Goal: Check status: Check status

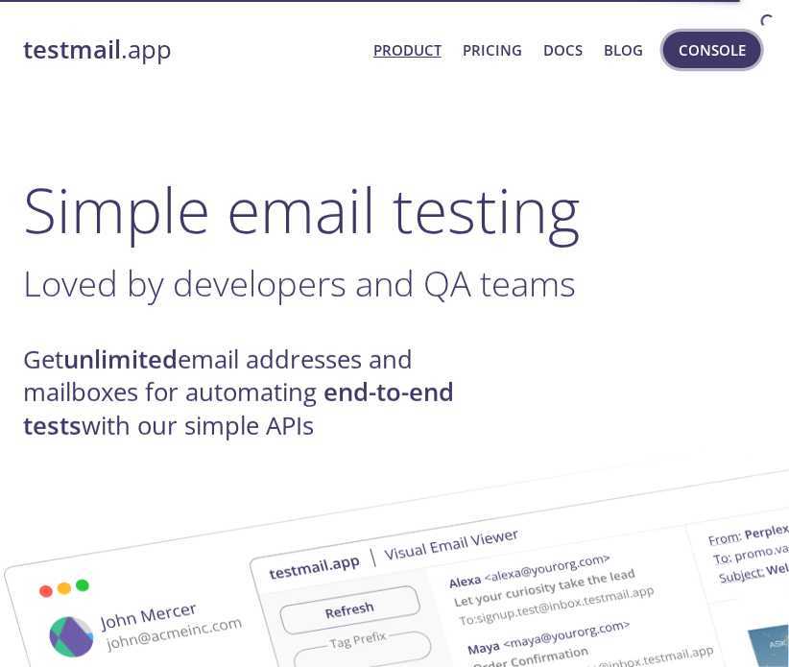
click at [701, 44] on span "Console" at bounding box center [711, 49] width 67 height 25
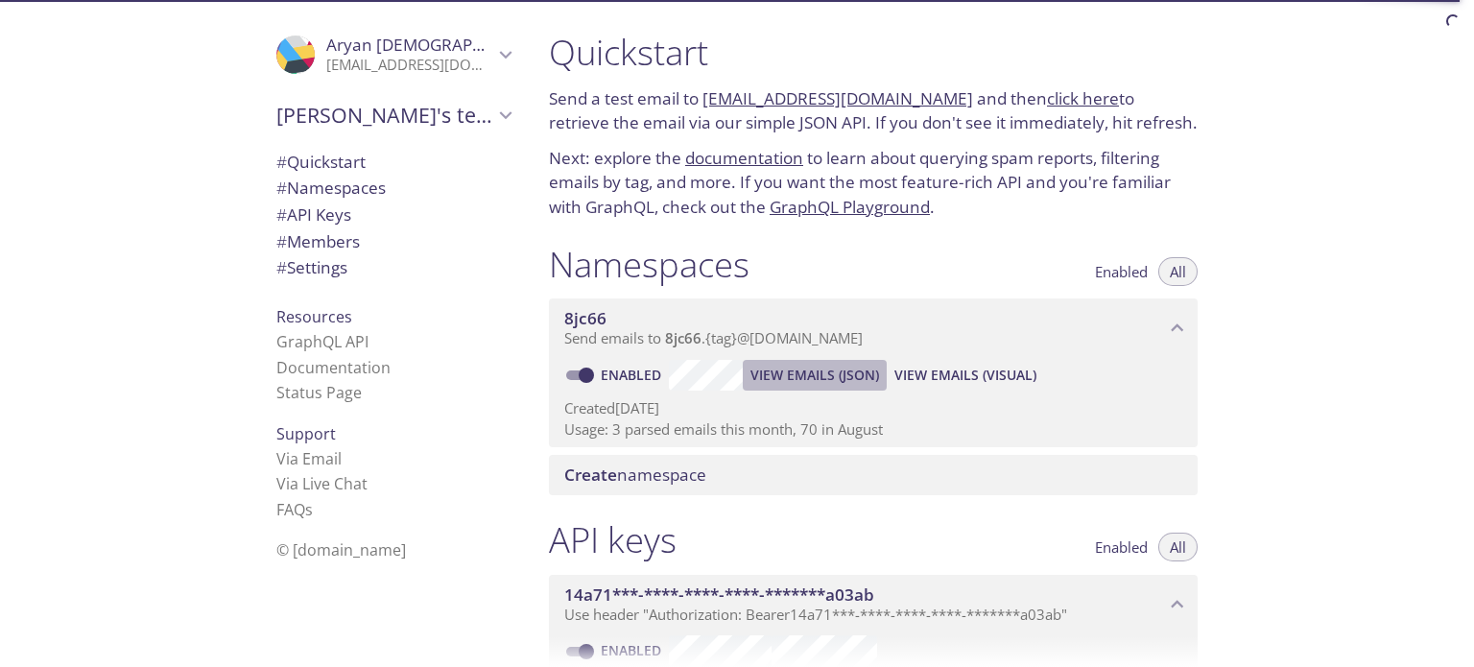
click at [788, 377] on span "View Emails (JSON)" at bounding box center [814, 375] width 129 height 23
click at [788, 371] on span "View Emails (Visual)" at bounding box center [965, 375] width 142 height 23
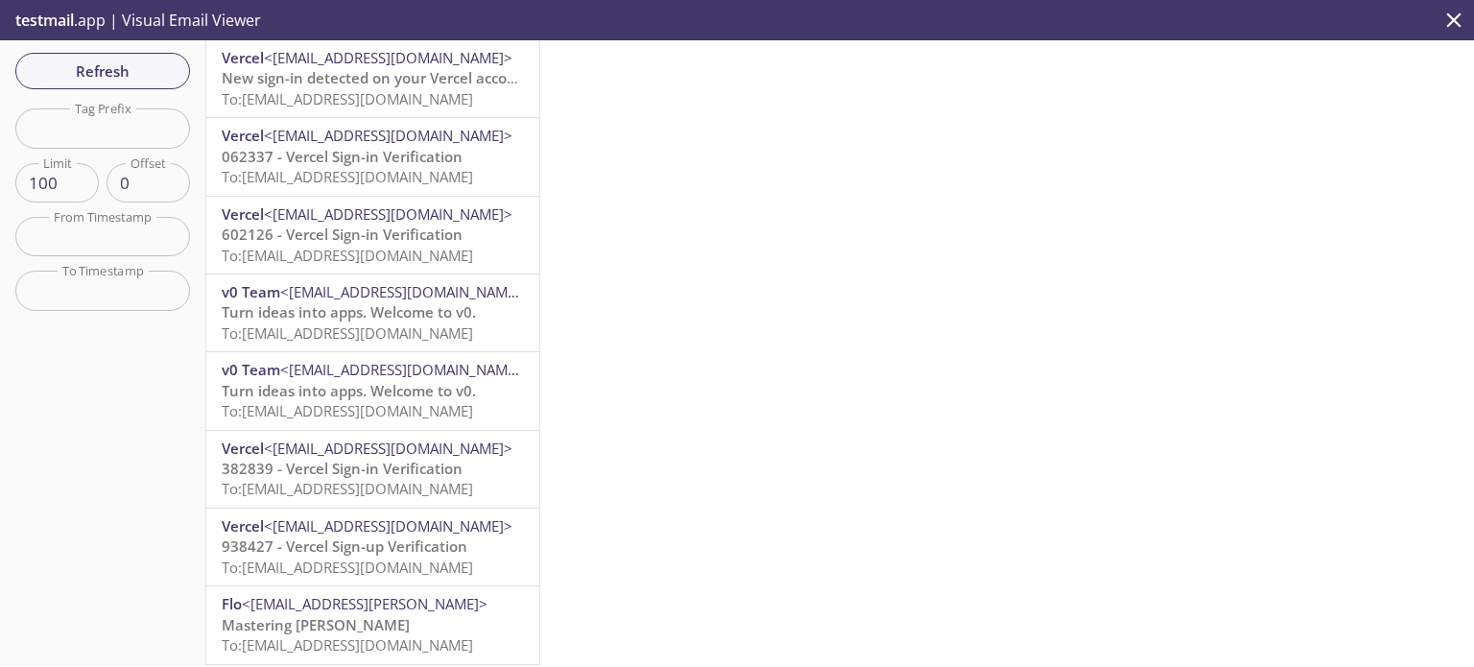
click at [190, 74] on div "Refresh Filters Tag Prefix Tag Prefix Limit 100 Limit Offset 0 Offset From Time…" at bounding box center [103, 352] width 206 height 625
click at [142, 53] on button "Refresh" at bounding box center [102, 71] width 175 height 36
click at [150, 72] on span "Refresh" at bounding box center [103, 71] width 144 height 25
click at [156, 76] on span "Refresh" at bounding box center [103, 71] width 144 height 25
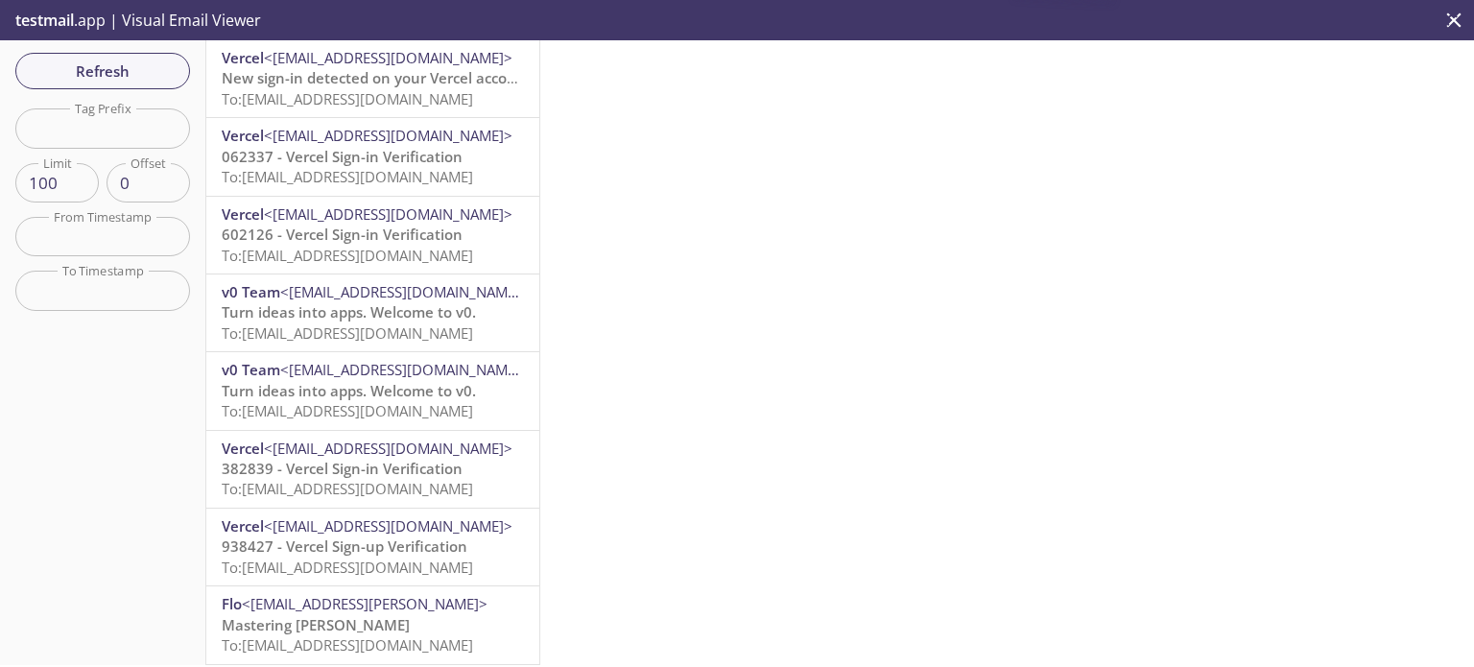
click at [157, 80] on span "Refresh" at bounding box center [103, 71] width 144 height 25
click at [141, 83] on button "Refresh" at bounding box center [102, 71] width 175 height 36
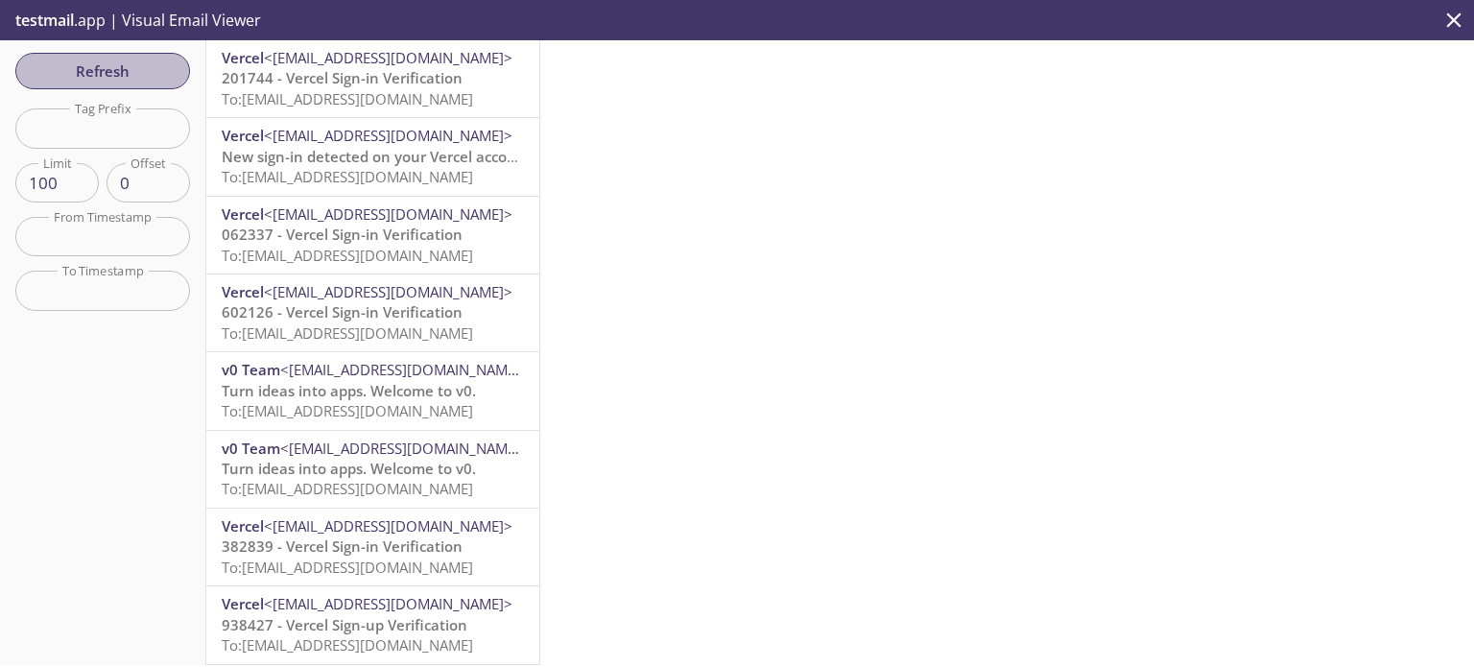
click at [157, 66] on span "Refresh" at bounding box center [103, 71] width 144 height 25
